Goal: Task Accomplishment & Management: Use online tool/utility

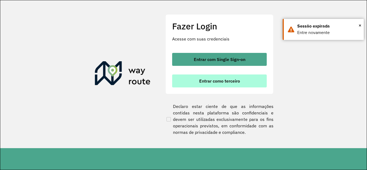
click at [239, 80] on span "Entrar como terceiro" at bounding box center [219, 81] width 41 height 4
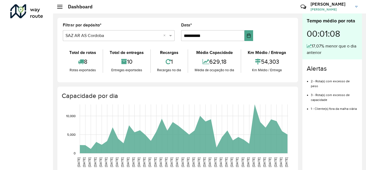
click at [35, 62] on div "Roteirizador AmbevTech" at bounding box center [26, 85] width 53 height 170
click at [38, 50] on div "Roteirizador AmbevTech" at bounding box center [26, 85] width 53 height 170
drag, startPoint x: 11, startPoint y: 39, endPoint x: 10, endPoint y: 35, distance: 3.9
click at [10, 37] on div "Roteirizador AmbevTech" at bounding box center [26, 85] width 53 height 170
click at [59, 6] on span at bounding box center [59, 6] width 5 height 1
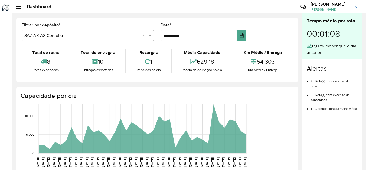
click at [17, 6] on div at bounding box center [18, 7] width 5 height 4
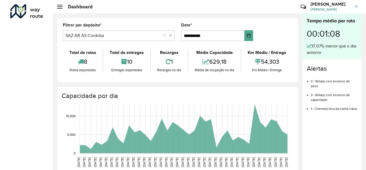
click at [21, 66] on div "Roteirizador AmbevTech" at bounding box center [26, 85] width 53 height 170
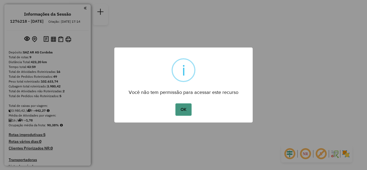
click at [186, 109] on button "OK" at bounding box center [183, 110] width 16 height 12
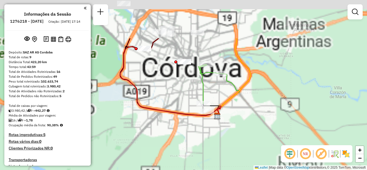
drag, startPoint x: 236, startPoint y: 151, endPoint x: 244, endPoint y: 157, distance: 9.4
click at [244, 157] on div "Janela de atendimento Grade de atendimento Capacidade Transportadoras Veículos …" at bounding box center [183, 85] width 367 height 170
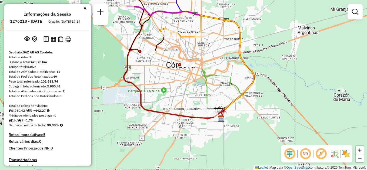
click at [84, 6] on em at bounding box center [85, 8] width 3 height 5
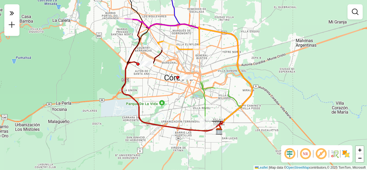
drag, startPoint x: 168, startPoint y: 85, endPoint x: 167, endPoint y: 96, distance: 11.5
click at [167, 96] on div "Janela de atendimento Grade de atendimento Capacidade Transportadoras Veículos …" at bounding box center [183, 85] width 367 height 170
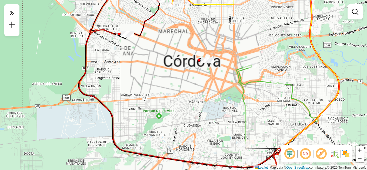
drag, startPoint x: 225, startPoint y: 114, endPoint x: 188, endPoint y: 78, distance: 51.8
click at [188, 79] on div "Janela de atendimento Grade de atendimento Capacidade Transportadoras Veículos …" at bounding box center [183, 85] width 367 height 170
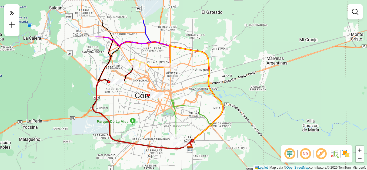
drag, startPoint x: 147, startPoint y: 110, endPoint x: 147, endPoint y: 115, distance: 5.9
click at [147, 115] on div "Janela de atendimento Grade de atendimento Capacidade Transportadoras Veículos …" at bounding box center [183, 85] width 367 height 170
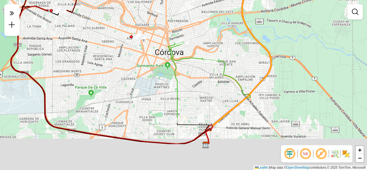
drag, startPoint x: 148, startPoint y: 84, endPoint x: 137, endPoint y: 68, distance: 19.2
click at [137, 68] on div "Janela de atendimento Grade de atendimento Capacidade Transportadoras Veículos …" at bounding box center [183, 85] width 367 height 170
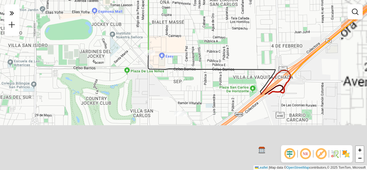
drag, startPoint x: 201, startPoint y: 125, endPoint x: 166, endPoint y: 32, distance: 99.3
click at [166, 32] on div "Janela de atendimento Grade de atendimento Capacidade Transportadoras Veículos …" at bounding box center [183, 85] width 367 height 170
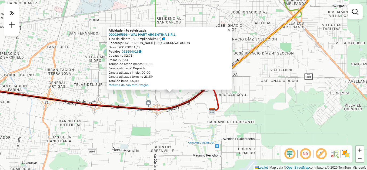
click at [83, 84] on div "Atividade não roteirizada 0000165896 - WAL MART ARGENTINA S.R.L. Tipo de client…" at bounding box center [183, 85] width 367 height 170
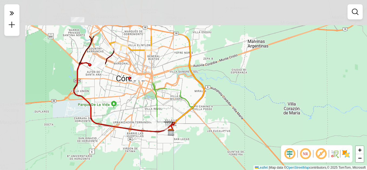
drag, startPoint x: 124, startPoint y: 106, endPoint x: 125, endPoint y: 102, distance: 4.8
click at [144, 120] on div "Janela de atendimento Grade de atendimento Capacidade Transportadoras Veículos …" at bounding box center [183, 85] width 367 height 170
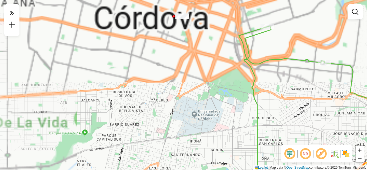
drag, startPoint x: 176, startPoint y: 87, endPoint x: 174, endPoint y: 121, distance: 33.9
click at [176, 124] on div "Janela de atendimento Grade de atendimento Capacidade Transportadoras Veículos …" at bounding box center [183, 85] width 367 height 170
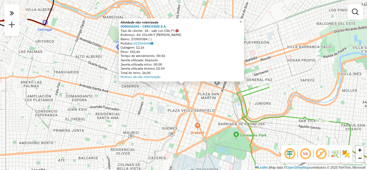
click at [165, 112] on div "Atividade não roteirizada 0000416341 - CENCOSUD S.A. Tipo de cliente: 26 - sali…" at bounding box center [183, 85] width 367 height 170
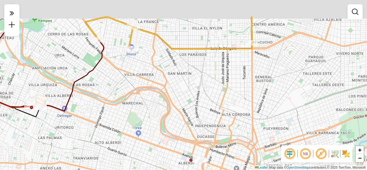
drag, startPoint x: 148, startPoint y: 77, endPoint x: 180, endPoint y: 127, distance: 58.2
click at [180, 127] on div "Janela de atendimento Grade de atendimento Capacidade Transportadoras Veículos …" at bounding box center [183, 85] width 367 height 170
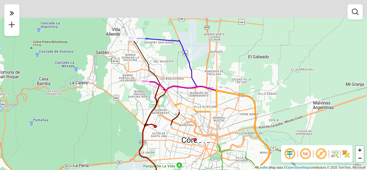
drag, startPoint x: 202, startPoint y: 57, endPoint x: 211, endPoint y: 86, distance: 30.5
click at [211, 86] on div "Janela de atendimento Grade de atendimento Capacidade Transportadoras Veículos …" at bounding box center [183, 85] width 367 height 170
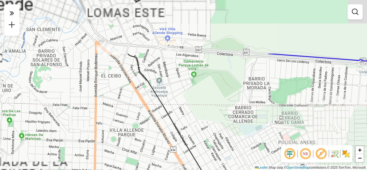
drag, startPoint x: 129, startPoint y: 54, endPoint x: 163, endPoint y: 133, distance: 86.5
click at [163, 133] on div "Janela de atendimento Grade de atendimento Capacidade Transportadoras Veículos …" at bounding box center [183, 85] width 367 height 170
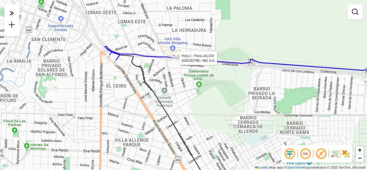
select select "**********"
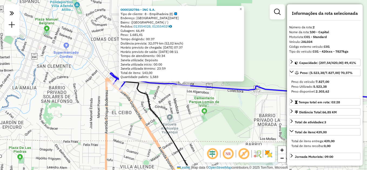
click at [181, 99] on div "0000182786 - INC S.A. Tipo de cliente: 8 - Empilhadeira (E) Endereço: RIO DE JA…" at bounding box center [183, 85] width 367 height 170
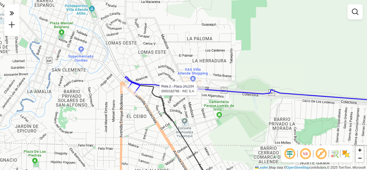
select select "**********"
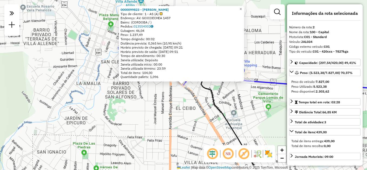
click at [239, 107] on div "0000099823 - BLANCH BENJAMIN LUIS Tipo de cliente: 1 - AS (A) Endereço: AV. GOI…" at bounding box center [183, 85] width 367 height 170
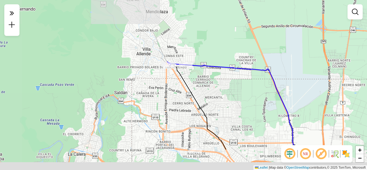
drag, startPoint x: 259, startPoint y: 121, endPoint x: 188, endPoint y: 62, distance: 92.3
click at [190, 58] on div "Janela de atendimento Grade de atendimento Capacidade Transportadoras Veículos …" at bounding box center [183, 85] width 367 height 170
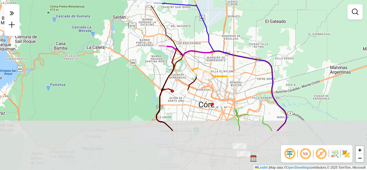
drag, startPoint x: 228, startPoint y: 112, endPoint x: 209, endPoint y: 56, distance: 59.4
click at [209, 56] on div "Janela de atendimento Grade de atendimento Capacidade Transportadoras Veículos …" at bounding box center [183, 85] width 367 height 170
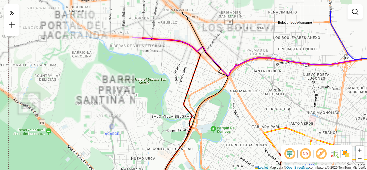
drag, startPoint x: 154, startPoint y: 47, endPoint x: 165, endPoint y: 83, distance: 37.5
click at [165, 83] on div "Janela de atendimento Grade de atendimento Capacidade Transportadoras Veículos …" at bounding box center [183, 85] width 367 height 170
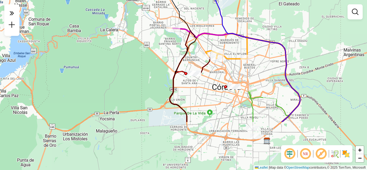
drag, startPoint x: 240, startPoint y: 126, endPoint x: 207, endPoint y: 70, distance: 65.2
click at [207, 70] on div "Janela de atendimento Grade de atendimento Capacidade Transportadoras Veículos …" at bounding box center [183, 85] width 367 height 170
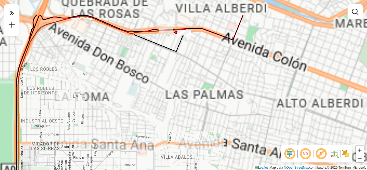
drag, startPoint x: 165, startPoint y: 73, endPoint x: 204, endPoint y: 121, distance: 62.5
click at [207, 125] on div "Janela de atendimento Grade de atendimento Capacidade Transportadoras Veículos …" at bounding box center [183, 85] width 367 height 170
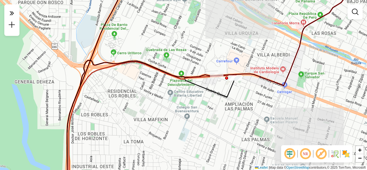
drag, startPoint x: 251, startPoint y: 85, endPoint x: 224, endPoint y: 81, distance: 27.5
click at [239, 91] on div "Janela de atendimento Grade de atendimento Capacidade Transportadoras Veículos …" at bounding box center [183, 85] width 367 height 170
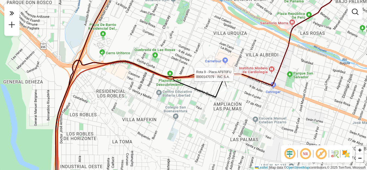
select select "**********"
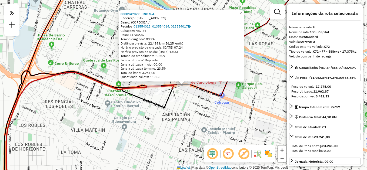
click at [223, 119] on div "0000147079 - INC S.A. Endereço: AV.COLON 4880 Bairro: (CORDOBA / ) Pedidos: 013…" at bounding box center [183, 85] width 367 height 170
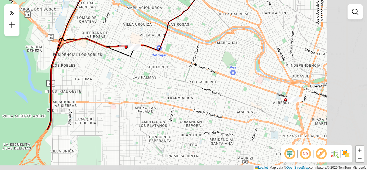
drag, startPoint x: 208, startPoint y: 105, endPoint x: 178, endPoint y: 80, distance: 39.0
click at [178, 80] on div "Janela de atendimento Grade de atendimento Capacidade Transportadoras Veículos …" at bounding box center [183, 85] width 367 height 170
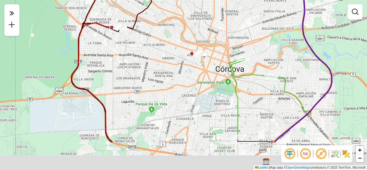
drag, startPoint x: 240, startPoint y: 124, endPoint x: 185, endPoint y: 73, distance: 75.4
click at [186, 72] on div "Janela de atendimento Grade de atendimento Capacidade Transportadoras Veículos …" at bounding box center [183, 85] width 367 height 170
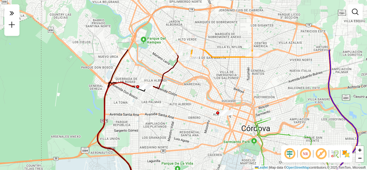
drag, startPoint x: 248, startPoint y: 98, endPoint x: 274, endPoint y: 141, distance: 50.0
click at [274, 141] on div "Janela de atendimento Grade de atendimento Capacidade Transportadoras Veículos …" at bounding box center [183, 85] width 367 height 170
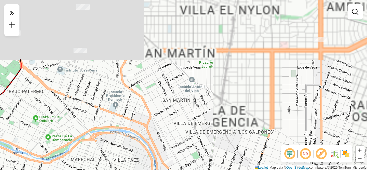
drag, startPoint x: 243, startPoint y: 58, endPoint x: 234, endPoint y: 133, distance: 76.3
click at [236, 134] on div "Janela de atendimento Grade de atendimento Capacidade Transportadoras Veículos …" at bounding box center [183, 85] width 367 height 170
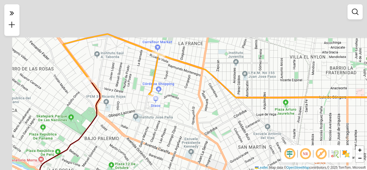
drag, startPoint x: 101, startPoint y: 91, endPoint x: 176, endPoint y: 125, distance: 82.6
click at [183, 139] on div "Janela de atendimento Grade de atendimento Capacidade Transportadoras Veículos …" at bounding box center [183, 85] width 367 height 170
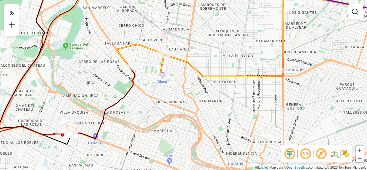
drag, startPoint x: 249, startPoint y: 140, endPoint x: 212, endPoint y: 78, distance: 71.7
click at [212, 78] on div "Janela de atendimento Grade de atendimento Capacidade Transportadoras Veículos …" at bounding box center [183, 85] width 367 height 170
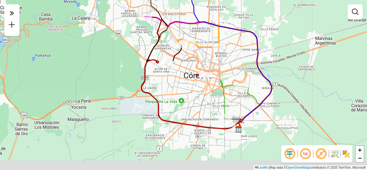
drag, startPoint x: 214, startPoint y: 117, endPoint x: 199, endPoint y: 70, distance: 48.7
click at [199, 70] on div "Janela de atendimento Grade de atendimento Capacidade Transportadoras Veículos …" at bounding box center [183, 85] width 367 height 170
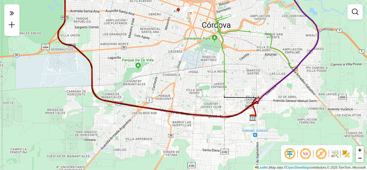
drag, startPoint x: 212, startPoint y: 101, endPoint x: 201, endPoint y: 81, distance: 22.6
click at [201, 81] on div "Janela de atendimento Grade de atendimento Capacidade Transportadoras Veículos …" at bounding box center [183, 85] width 367 height 170
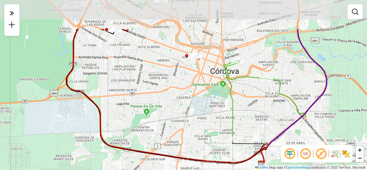
drag, startPoint x: 192, startPoint y: 60, endPoint x: 200, endPoint y: 99, distance: 39.7
click at [200, 99] on div "Janela de atendimento Grade de atendimento Capacidade Transportadoras Veículos …" at bounding box center [183, 85] width 367 height 170
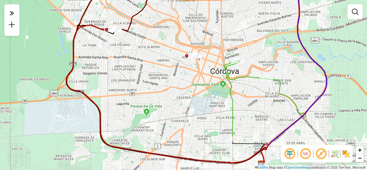
drag, startPoint x: 180, startPoint y: 79, endPoint x: 180, endPoint y: 91, distance: 11.6
click at [180, 91] on div "Janela de atendimento Grade de atendimento Capacidade Transportadoras Veículos …" at bounding box center [183, 85] width 367 height 170
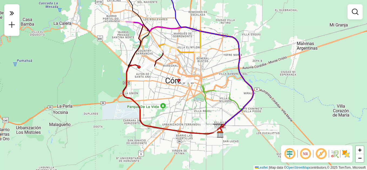
drag, startPoint x: 175, startPoint y: 92, endPoint x: 176, endPoint y: 130, distance: 37.9
click at [178, 131] on div "Janela de atendimento Grade de atendimento Capacidade Transportadoras Veículos …" at bounding box center [183, 85] width 367 height 170
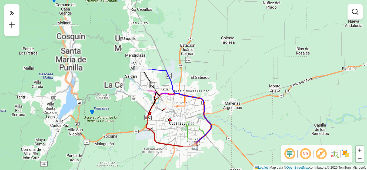
drag, startPoint x: 173, startPoint y: 124, endPoint x: 169, endPoint y: 101, distance: 23.9
click at [169, 101] on div "Janela de atendimento Grade de atendimento Capacidade Transportadoras Veículos …" at bounding box center [183, 85] width 367 height 170
